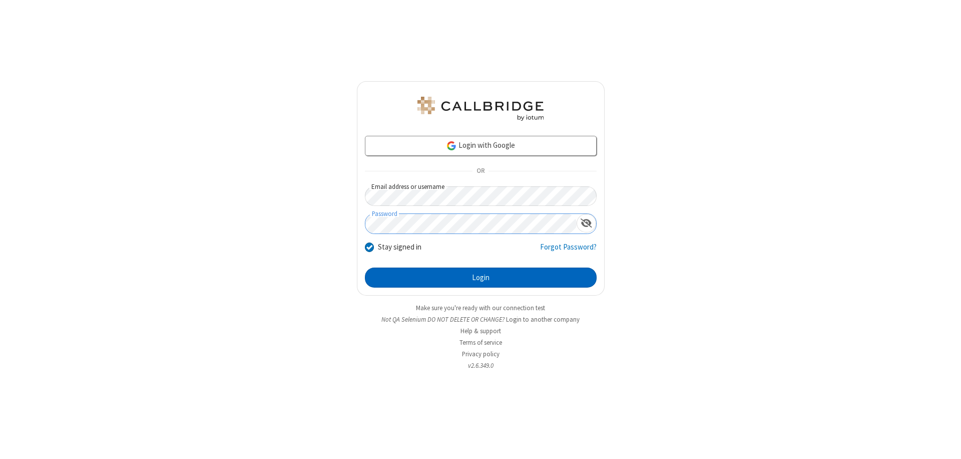
click at [481, 277] on button "Login" at bounding box center [481, 277] width 232 height 20
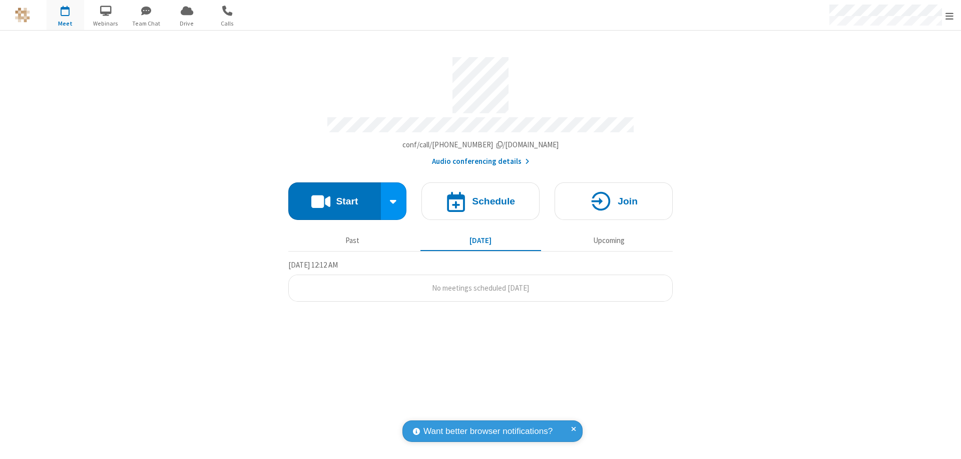
click at [950, 16] on span "Open menu" at bounding box center [950, 16] width 8 height 10
click at [65, 15] on span "button" at bounding box center [66, 10] width 38 height 17
click at [481, 196] on h4 "Schedule" at bounding box center [493, 201] width 43 height 10
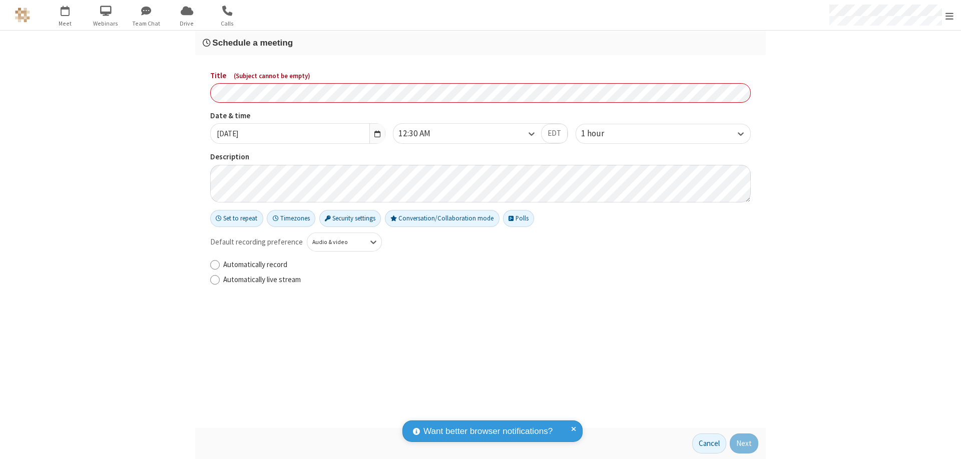
click at [481, 43] on h3 "Schedule a meeting" at bounding box center [481, 43] width 556 height 10
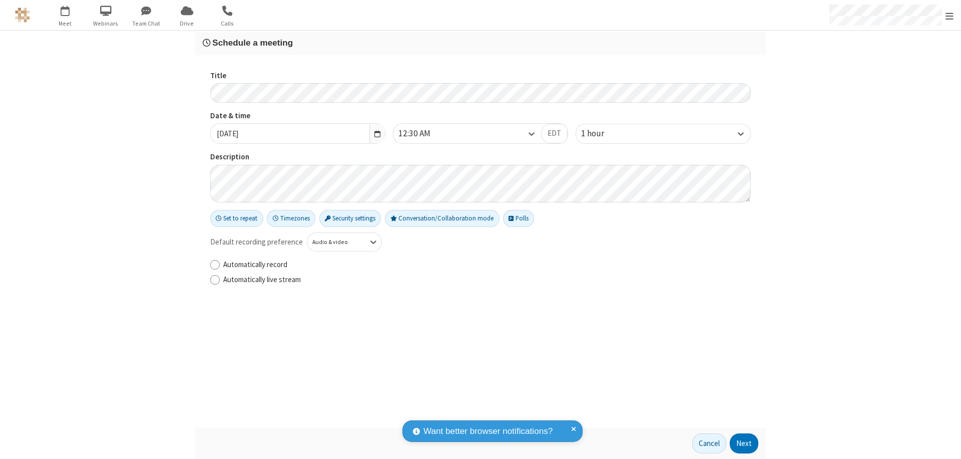
click at [744, 443] on button "Next" at bounding box center [744, 443] width 29 height 20
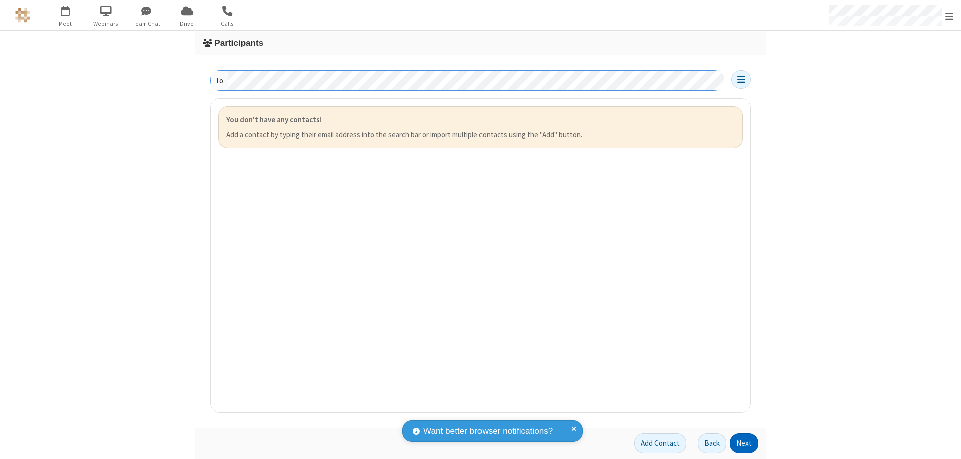
click at [744, 443] on button "Next" at bounding box center [744, 443] width 29 height 20
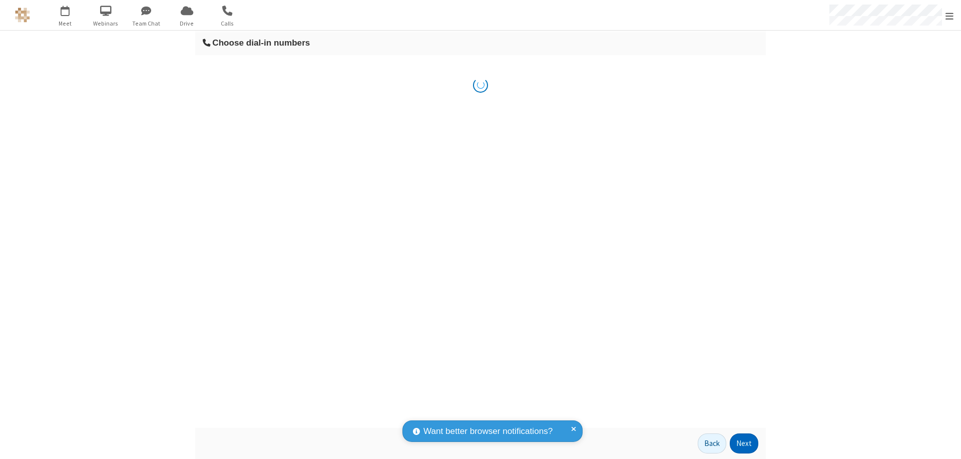
click at [744, 443] on button "Next" at bounding box center [744, 443] width 29 height 20
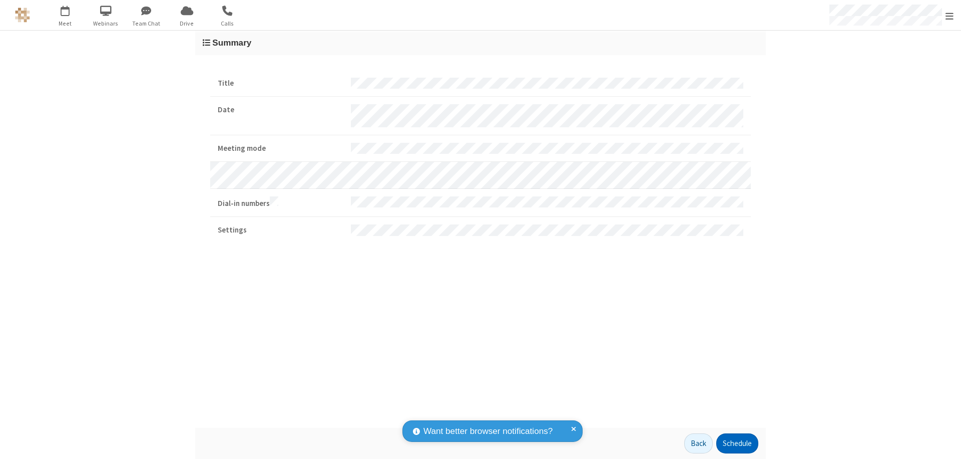
click at [737, 443] on button "Schedule" at bounding box center [737, 443] width 42 height 20
